Goal: Navigation & Orientation: Find specific page/section

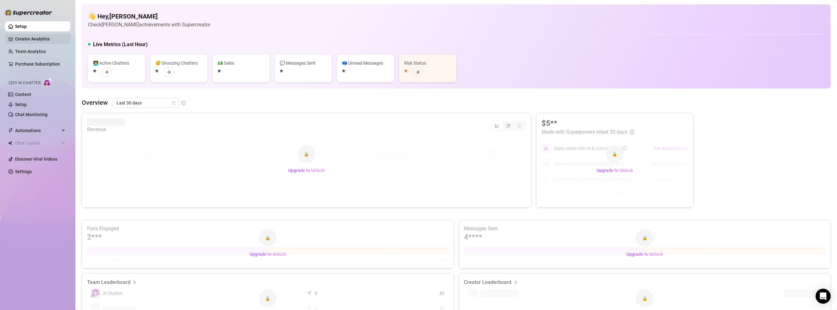
click at [21, 43] on link "Creator Analytics" at bounding box center [40, 39] width 50 height 10
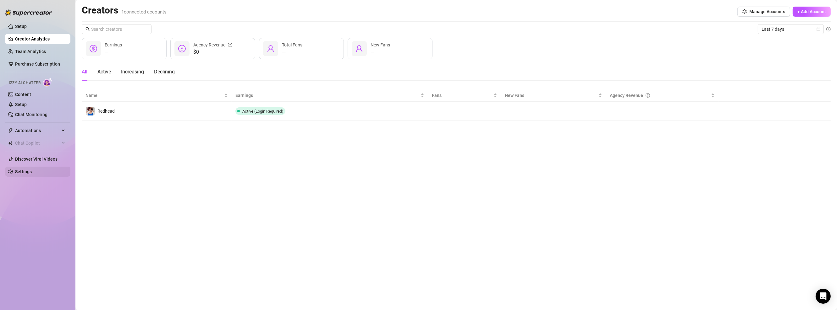
click at [28, 169] on link "Settings" at bounding box center [23, 171] width 17 height 5
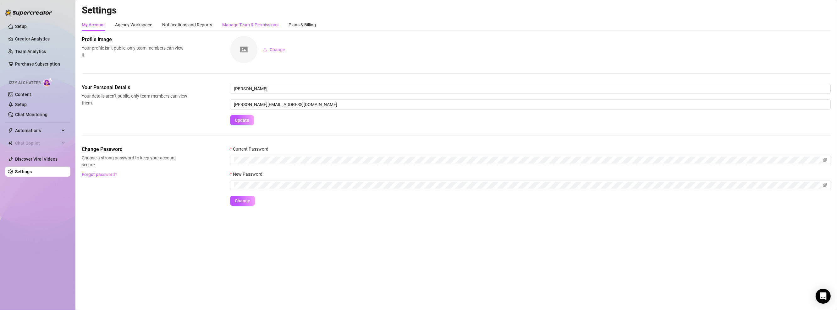
click at [253, 23] on div "Manage Team & Permissions" at bounding box center [250, 24] width 56 height 7
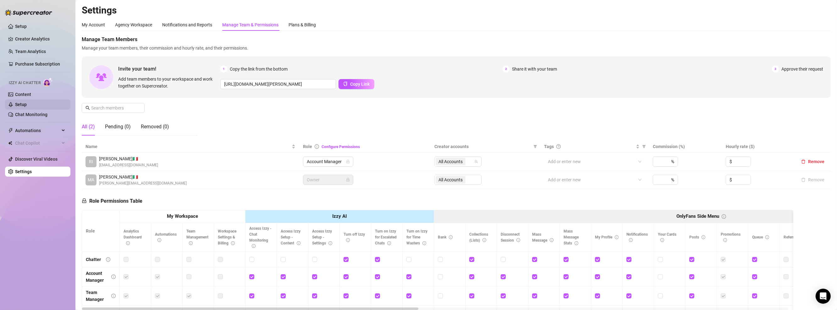
click at [27, 105] on link "Setup" at bounding box center [21, 104] width 12 height 5
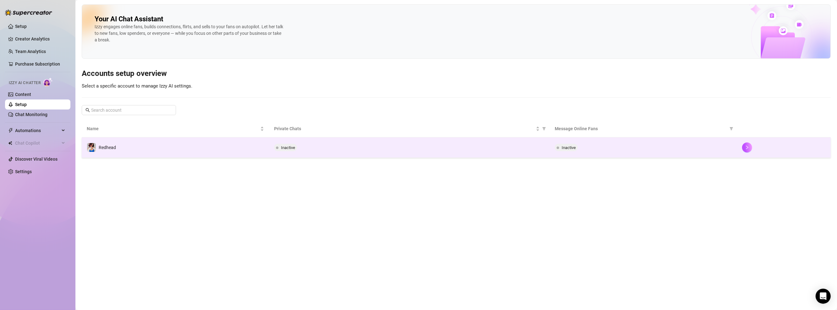
click at [107, 153] on td "Redhead" at bounding box center [175, 148] width 187 height 20
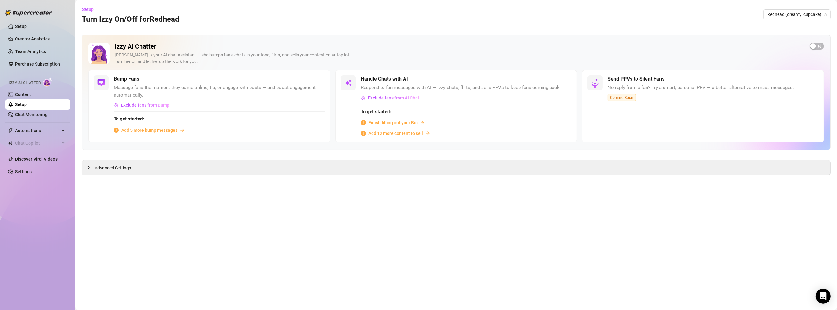
click at [22, 46] on ul "Setup Creator Analytics Team Analytics Purchase Subscription Izzy AI Chatter Co…" at bounding box center [37, 99] width 65 height 161
click at [22, 29] on link "Setup" at bounding box center [21, 26] width 12 height 5
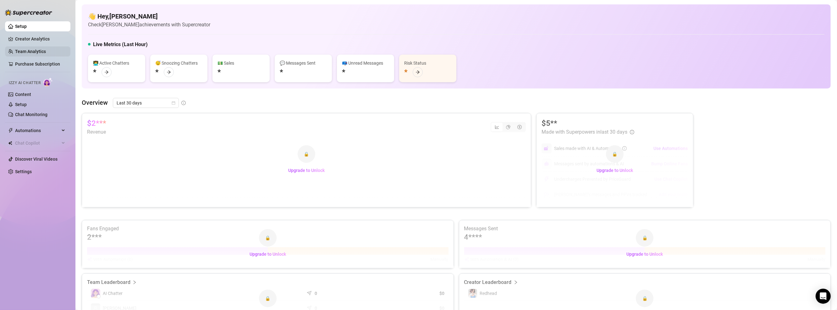
click at [23, 52] on link "Team Analytics" at bounding box center [30, 51] width 31 height 5
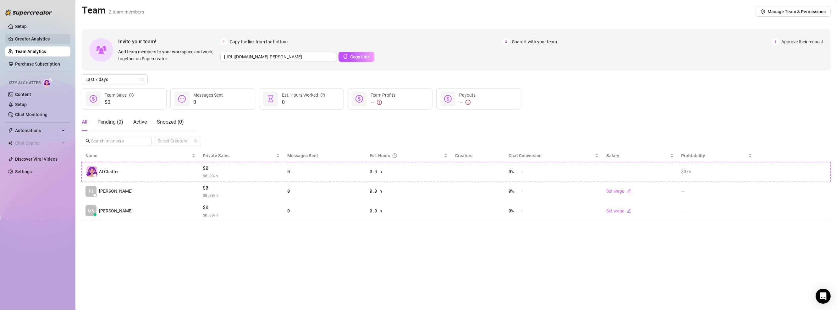
click at [52, 41] on link "Creator Analytics" at bounding box center [40, 39] width 50 height 10
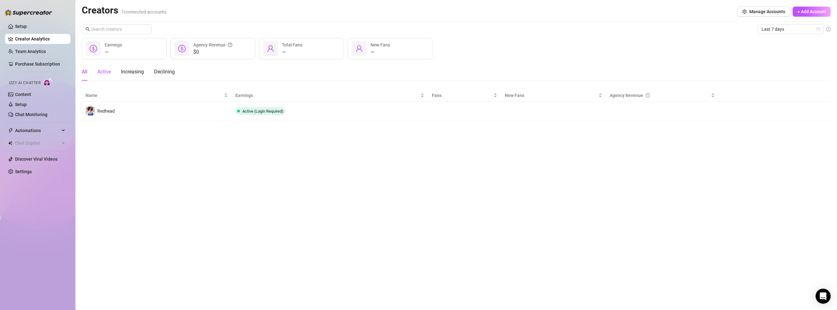
click at [106, 70] on div "Active" at bounding box center [104, 72] width 14 height 8
click at [128, 74] on div "Increasing" at bounding box center [132, 72] width 23 height 8
click at [93, 75] on div "All Active Increasing Declining" at bounding box center [128, 72] width 93 height 18
click at [97, 75] on div "Active" at bounding box center [104, 72] width 14 height 8
click at [54, 133] on span "Automations" at bounding box center [37, 131] width 45 height 10
